Goal: Navigation & Orientation: Find specific page/section

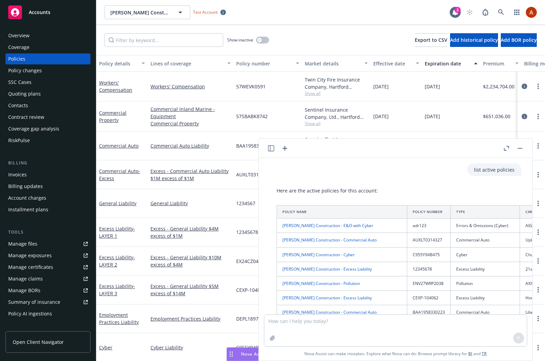
scroll to position [155, 0]
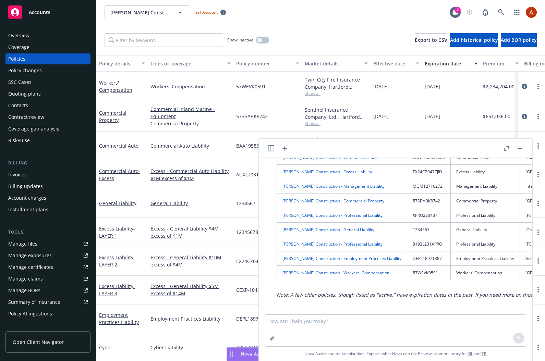
drag, startPoint x: 245, startPoint y: 351, endPoint x: 243, endPoint y: 343, distance: 7.8
click at [245, 350] on div "Nova Assist" at bounding box center [250, 354] width 47 height 13
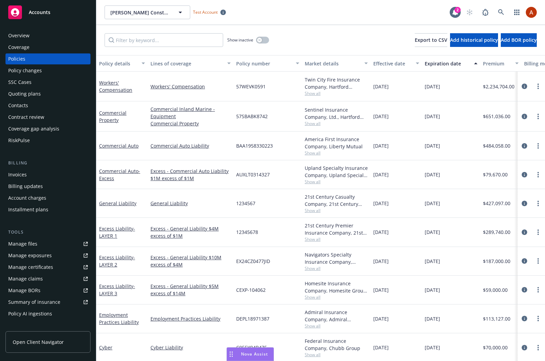
click at [248, 356] on span "Nova Assist" at bounding box center [254, 354] width 27 height 6
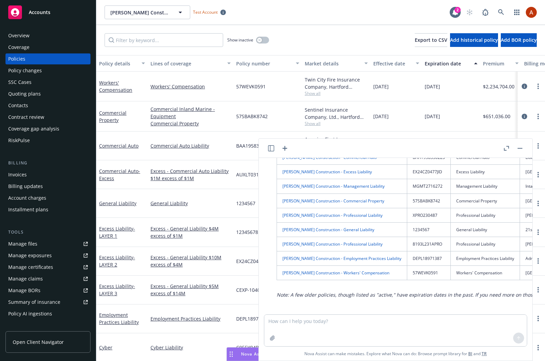
click at [272, 148] on icon "button" at bounding box center [271, 148] width 6 height 6
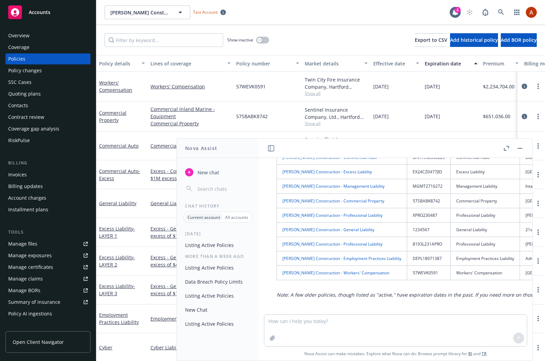
click at [232, 219] on p "All accounts" at bounding box center [236, 218] width 23 height 6
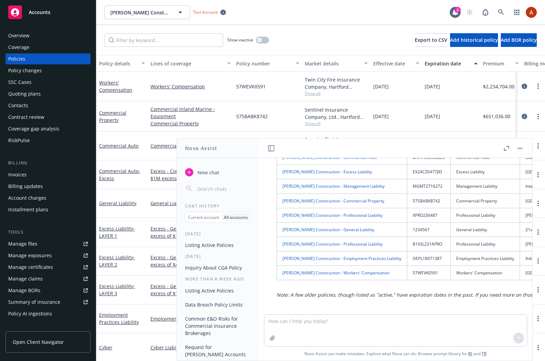
click at [240, 218] on p "All accounts" at bounding box center [236, 218] width 24 height 6
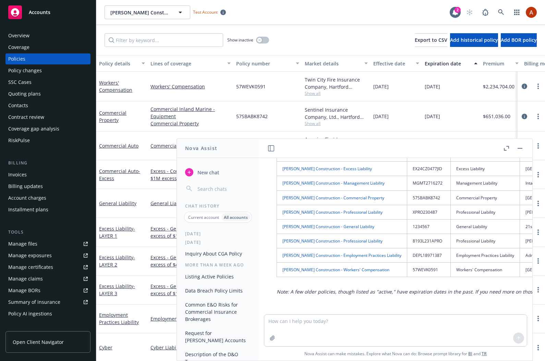
scroll to position [15, 0]
click at [200, 217] on p "Current account" at bounding box center [203, 218] width 31 height 6
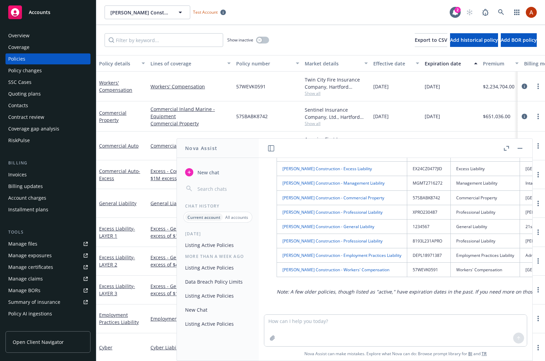
scroll to position [0, 0]
click at [240, 216] on p "All accounts" at bounding box center [236, 218] width 23 height 6
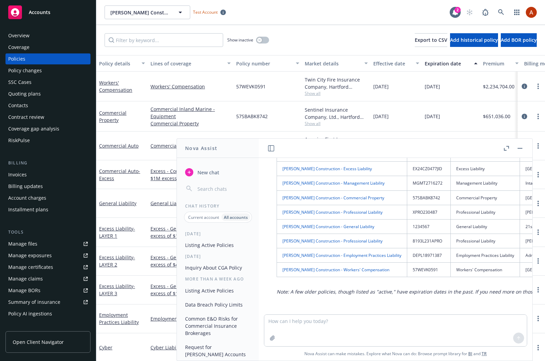
click at [215, 305] on button "Data Breach Policy Limits" at bounding box center [217, 304] width 71 height 11
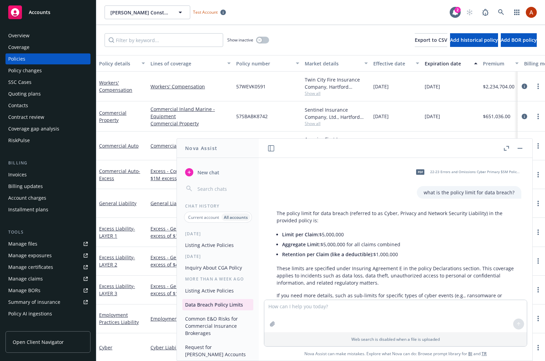
scroll to position [26, 0]
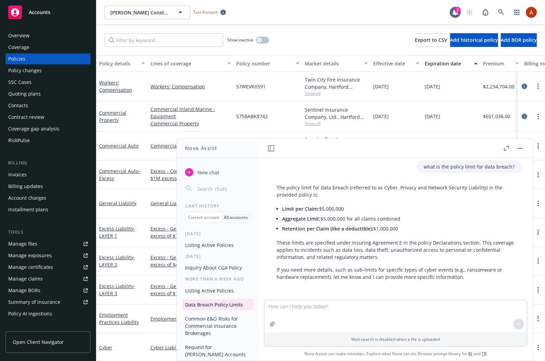
drag, startPoint x: 239, startPoint y: 217, endPoint x: 223, endPoint y: 216, distance: 15.8
click at [239, 217] on p "All accounts" at bounding box center [236, 218] width 24 height 6
click at [206, 216] on p "Current account" at bounding box center [203, 218] width 31 height 6
